Goal: Transaction & Acquisition: Purchase product/service

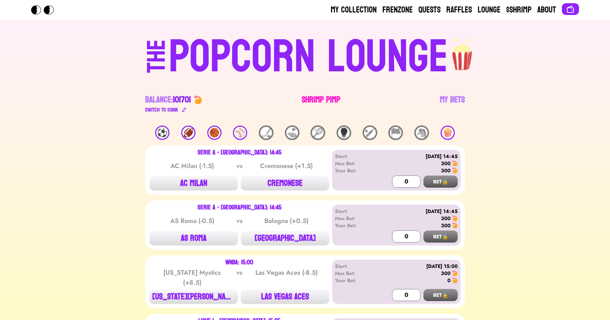
click at [327, 101] on link "Shrimp Pimp" at bounding box center [321, 104] width 39 height 20
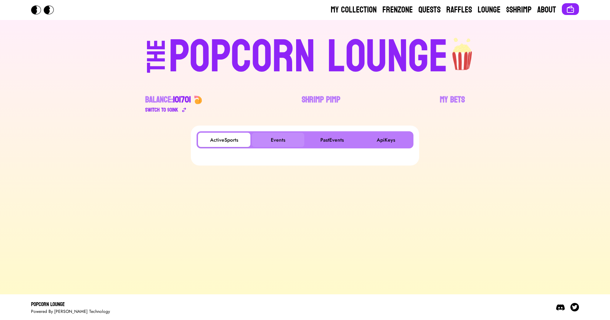
click at [281, 135] on button "Events" at bounding box center [278, 140] width 52 height 14
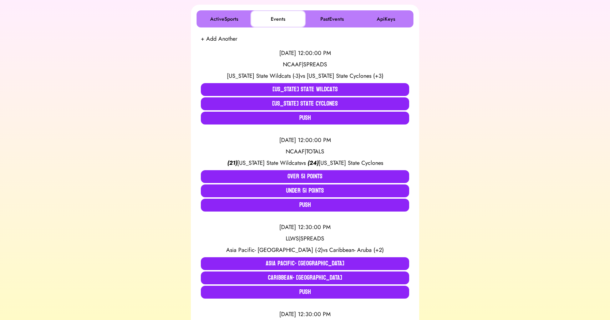
scroll to position [124, 0]
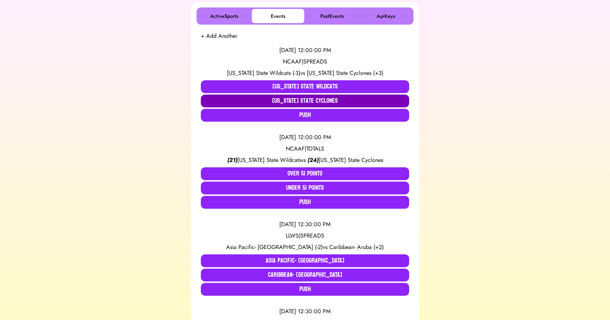
click at [313, 100] on button "[US_STATE] State Cyclones" at bounding box center [305, 100] width 208 height 13
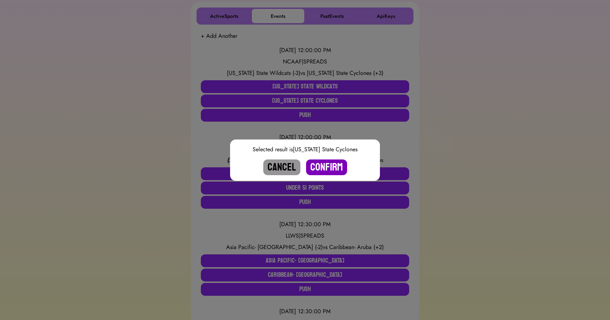
click at [326, 164] on button "Confirm" at bounding box center [326, 167] width 41 height 16
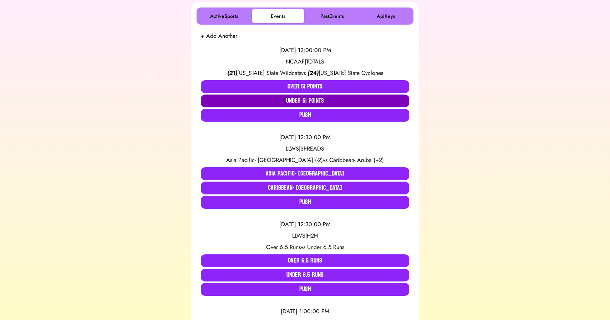
click at [303, 99] on button "Under 51 Points" at bounding box center [305, 100] width 208 height 13
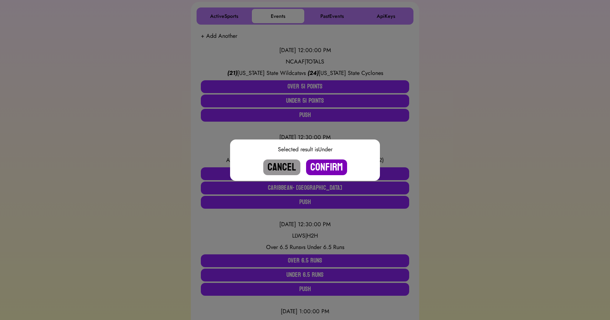
click at [323, 168] on button "Confirm" at bounding box center [326, 167] width 41 height 16
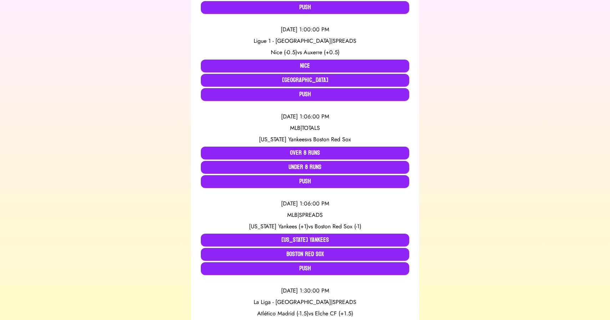
scroll to position [318, 0]
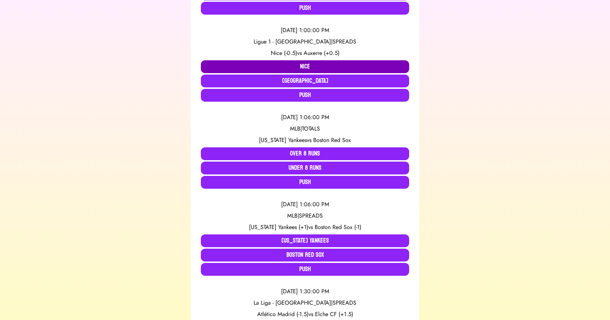
click at [262, 64] on button "Nice" at bounding box center [305, 66] width 208 height 13
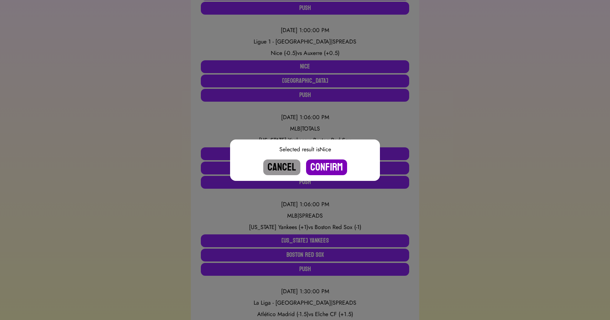
click at [328, 163] on button "Confirm" at bounding box center [326, 167] width 41 height 16
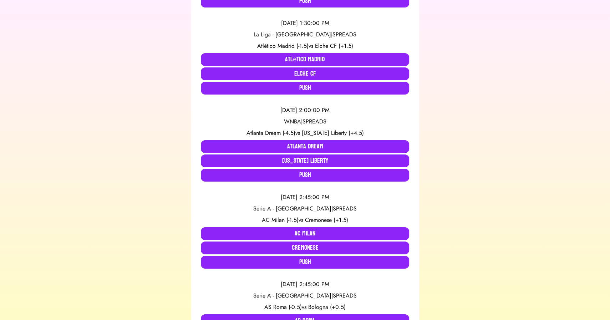
scroll to position [499, 0]
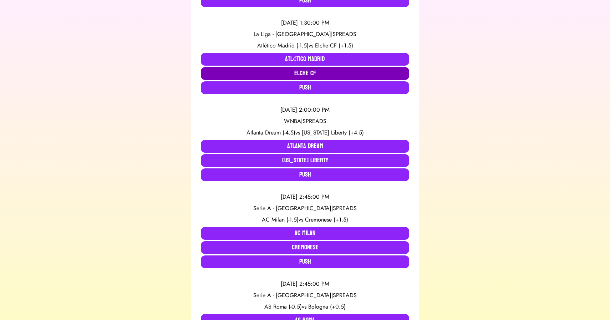
click at [284, 73] on button "Elche CF" at bounding box center [305, 73] width 208 height 13
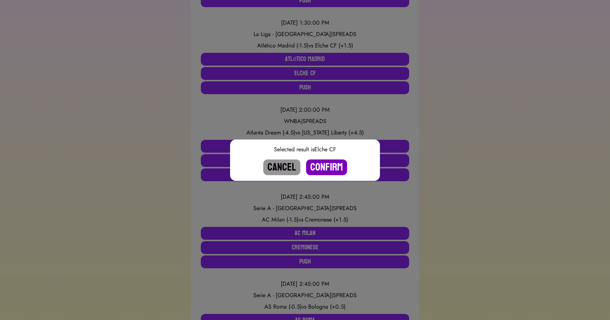
click at [325, 162] on button "Confirm" at bounding box center [326, 167] width 41 height 16
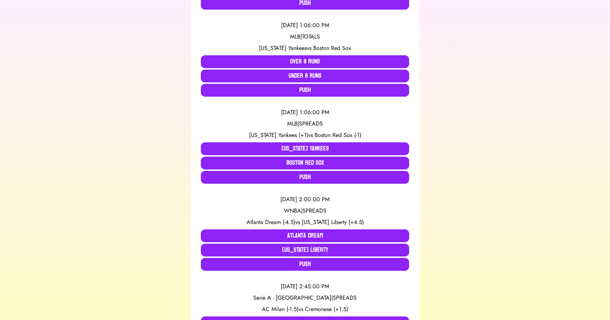
scroll to position [322, 0]
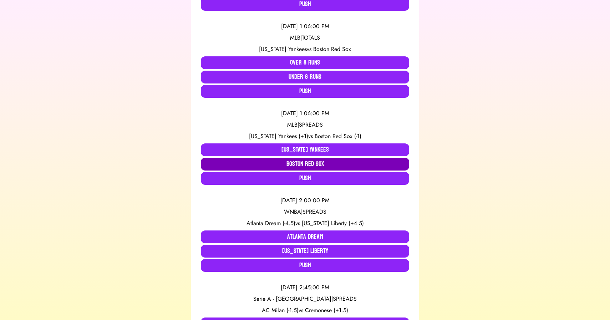
click at [296, 163] on button "Boston Red Sox" at bounding box center [305, 164] width 208 height 13
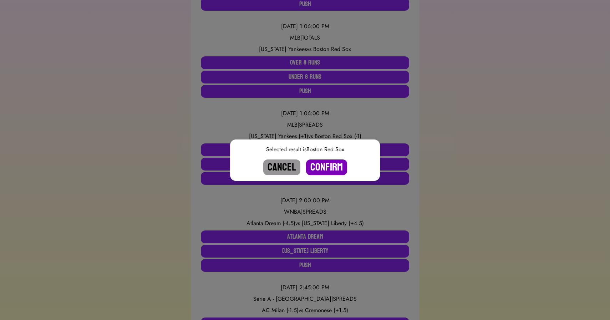
click at [332, 163] on button "Confirm" at bounding box center [326, 167] width 41 height 16
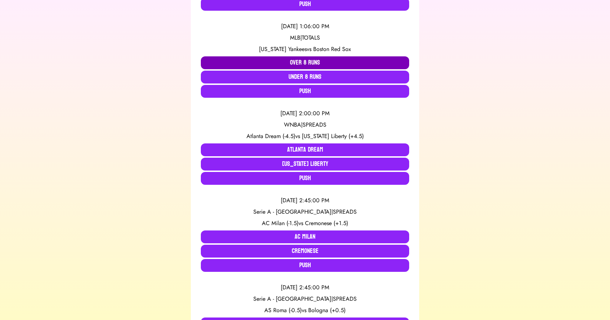
click at [296, 61] on button "Over 8 Runs" at bounding box center [305, 62] width 208 height 13
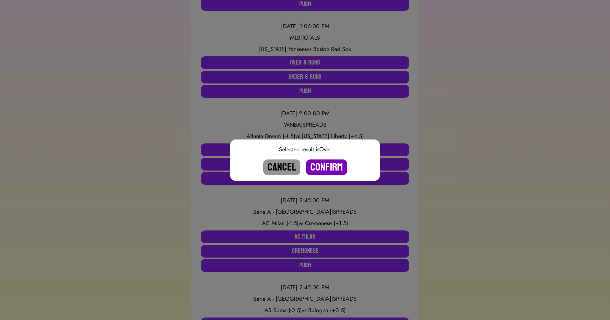
click at [328, 168] on button "Confirm" at bounding box center [326, 167] width 41 height 16
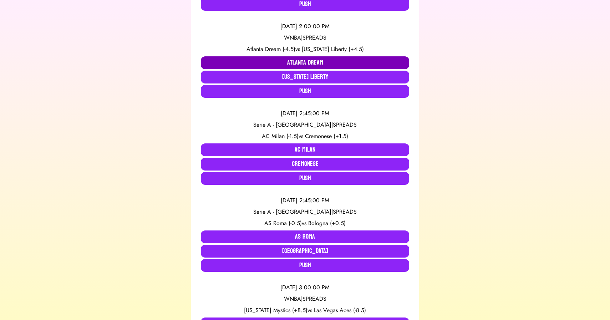
click at [243, 57] on button "Atlanta Dream" at bounding box center [305, 62] width 208 height 13
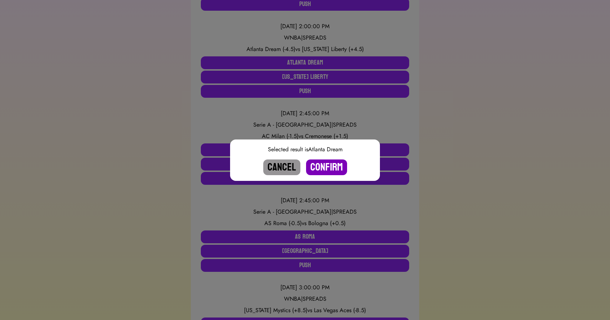
click at [322, 165] on button "Confirm" at bounding box center [326, 167] width 41 height 16
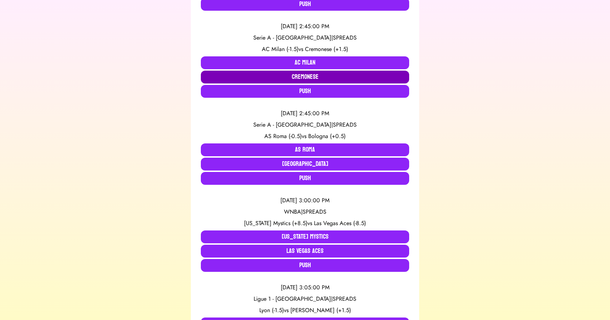
click at [277, 76] on button "Cremonese" at bounding box center [305, 77] width 208 height 13
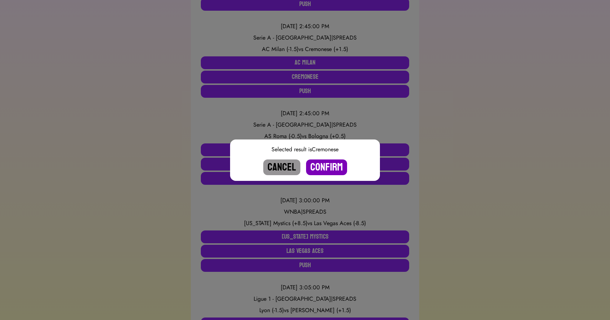
click at [325, 169] on button "Confirm" at bounding box center [326, 167] width 41 height 16
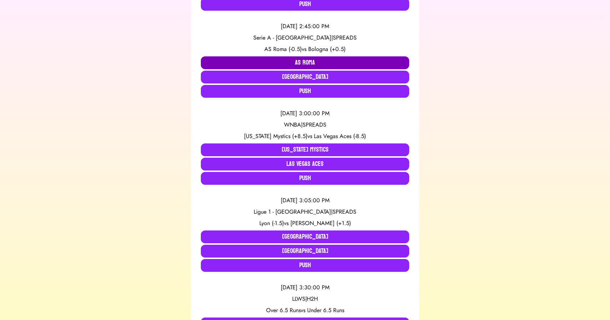
click at [237, 61] on button "AS Roma" at bounding box center [305, 62] width 208 height 13
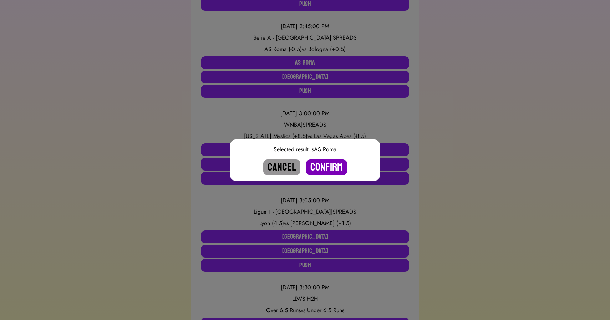
click at [324, 164] on button "Confirm" at bounding box center [326, 167] width 41 height 16
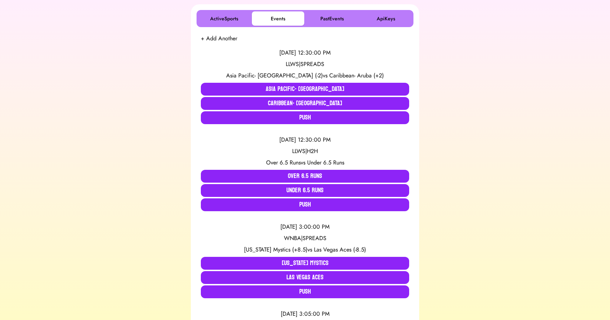
scroll to position [143, 0]
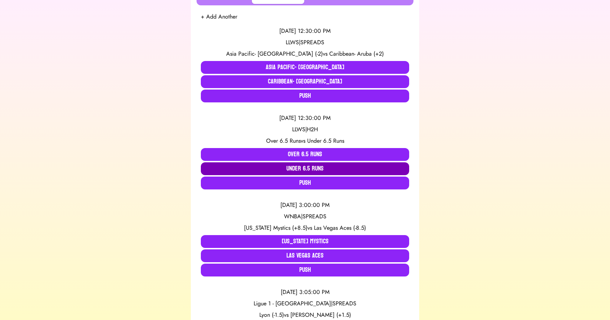
click at [278, 165] on button "Under 6.5 Runs" at bounding box center [305, 168] width 208 height 13
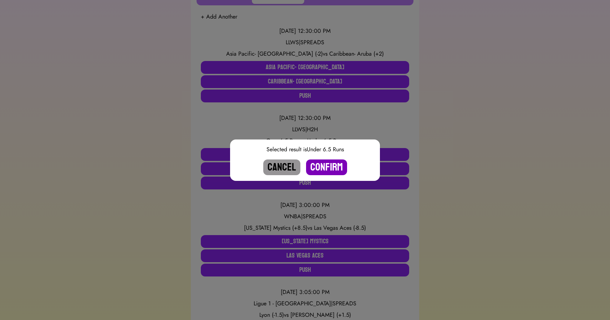
click at [330, 165] on button "Confirm" at bounding box center [326, 167] width 41 height 16
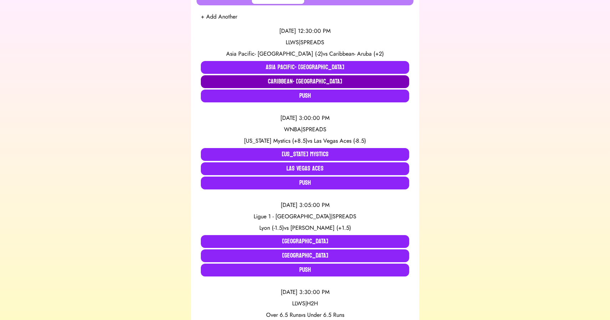
click at [301, 83] on button "Caribbean- [GEOGRAPHIC_DATA]" at bounding box center [305, 81] width 208 height 13
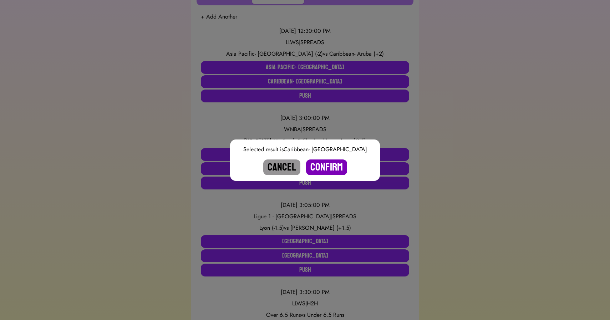
click at [329, 169] on button "Confirm" at bounding box center [326, 167] width 41 height 16
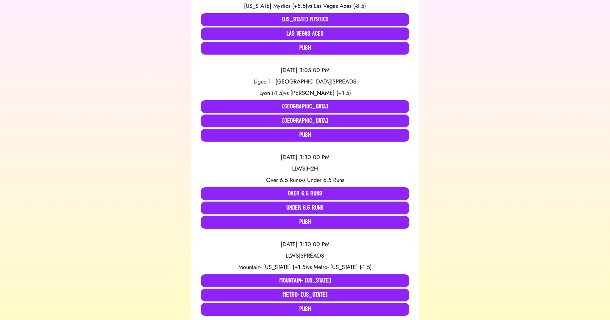
scroll to position [0, 0]
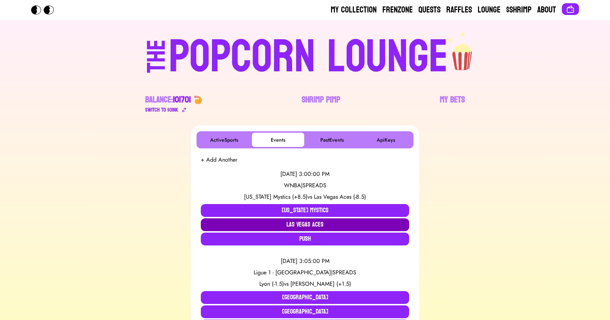
click at [266, 221] on button "Las Vegas Aces" at bounding box center [305, 224] width 208 height 13
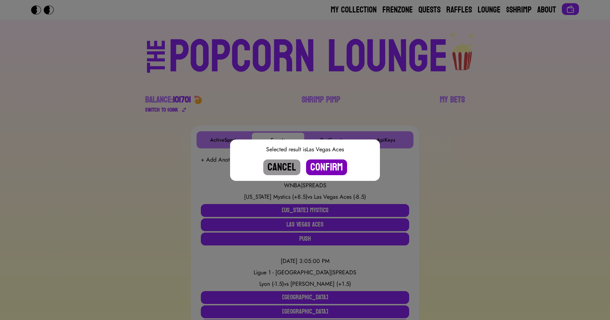
click at [334, 165] on button "Confirm" at bounding box center [326, 167] width 41 height 16
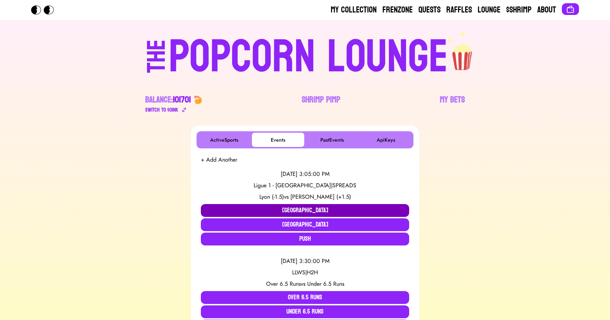
click at [275, 207] on button "[GEOGRAPHIC_DATA]" at bounding box center [305, 210] width 208 height 13
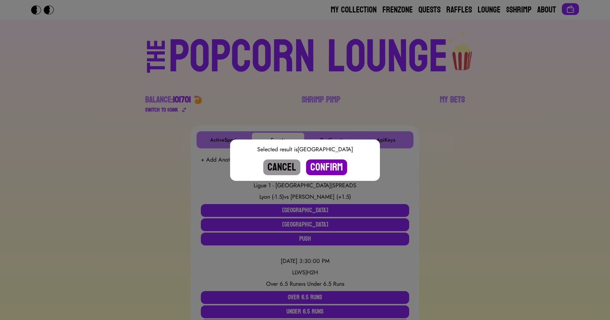
click at [328, 169] on button "Confirm" at bounding box center [326, 167] width 41 height 16
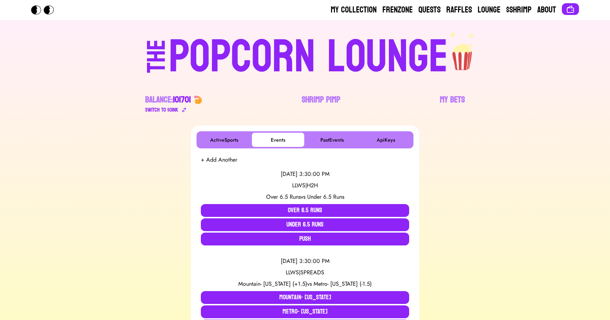
scroll to position [13, 0]
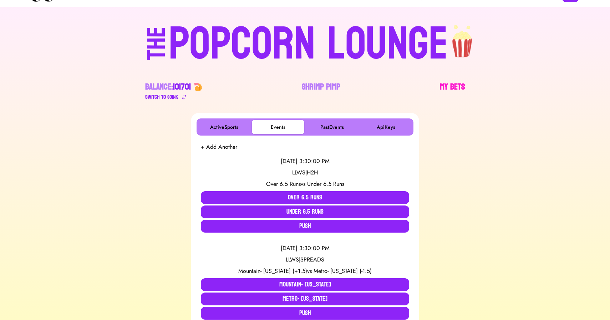
click at [445, 85] on link "My Bets" at bounding box center [452, 91] width 25 height 20
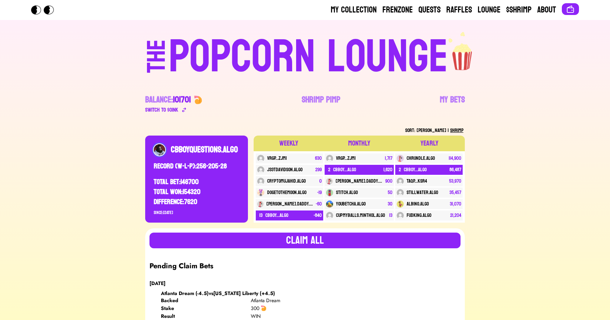
click at [255, 62] on div "POPCORN LOUNGE" at bounding box center [308, 57] width 279 height 46
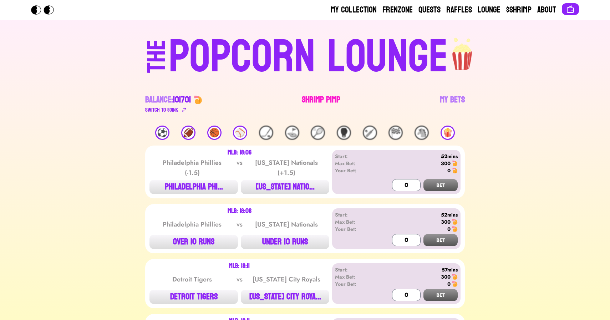
click at [320, 102] on link "Shrimp Pimp" at bounding box center [321, 104] width 39 height 20
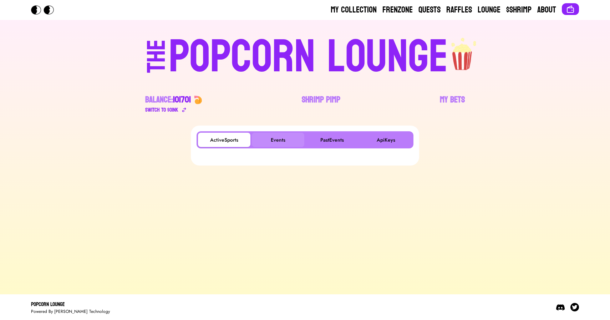
click at [275, 140] on button "Events" at bounding box center [278, 140] width 52 height 14
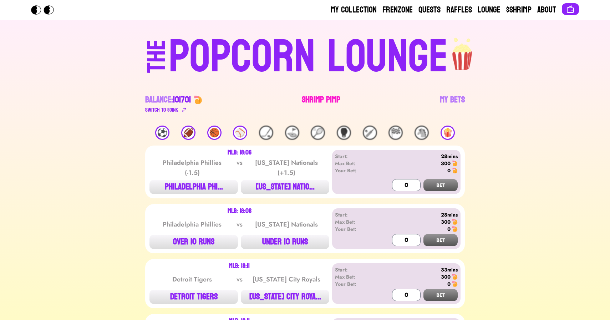
click at [308, 102] on link "Shrimp Pimp" at bounding box center [321, 104] width 39 height 20
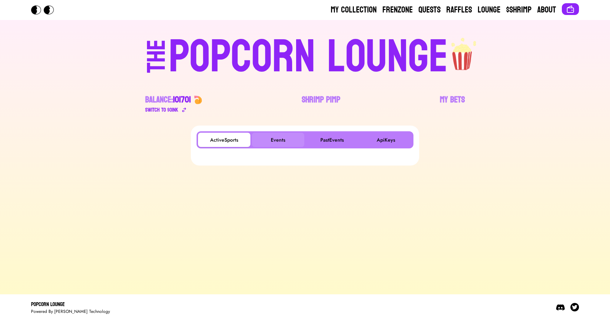
click at [276, 139] on button "Events" at bounding box center [278, 140] width 52 height 14
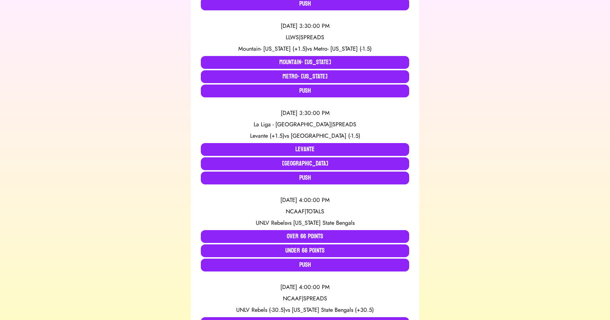
scroll to position [236, 0]
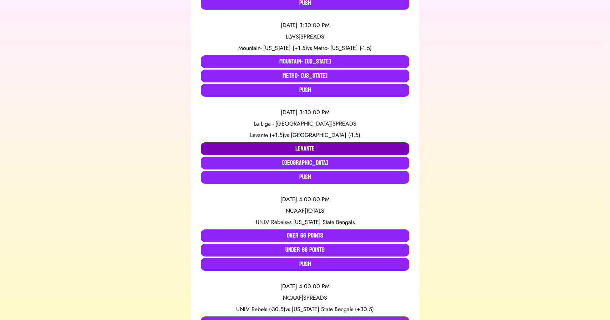
click at [236, 150] on button "Levante" at bounding box center [305, 148] width 208 height 13
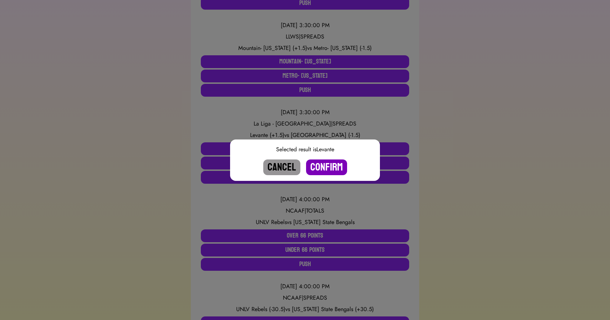
click at [322, 164] on button "Confirm" at bounding box center [326, 167] width 41 height 16
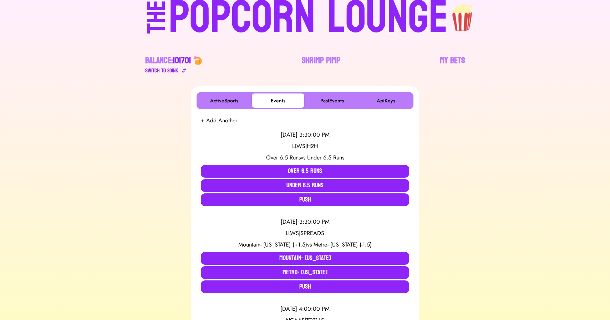
scroll to position [0, 0]
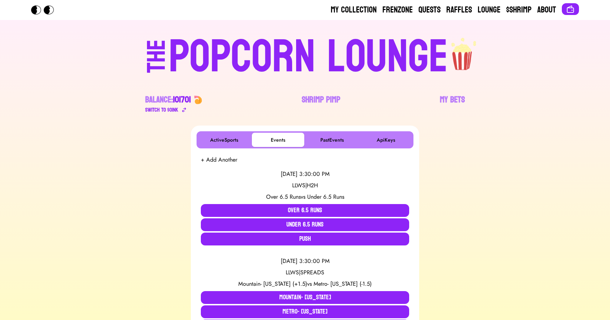
click at [234, 46] on div "POPCORN LOUNGE" at bounding box center [308, 57] width 279 height 46
